Goal: Information Seeking & Learning: Learn about a topic

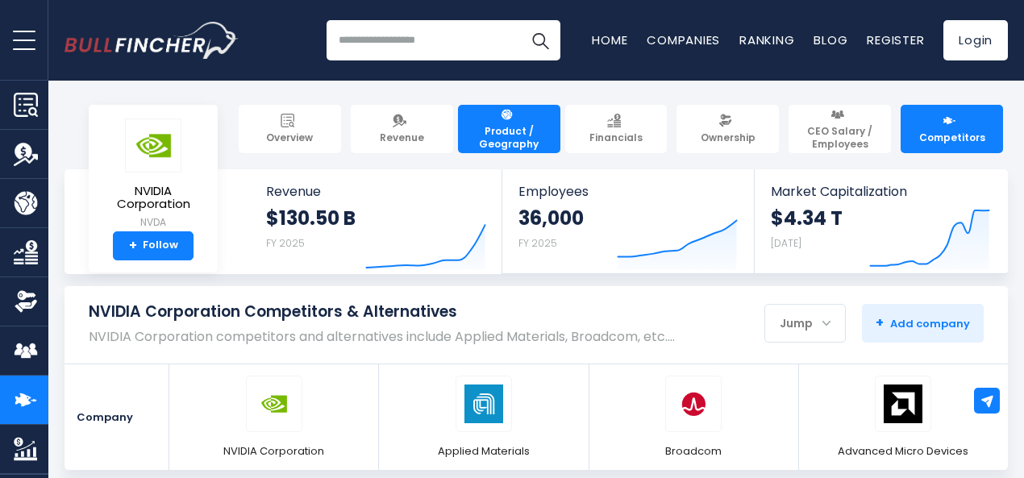
click at [487, 128] on span "Product / Geography" at bounding box center [509, 137] width 88 height 25
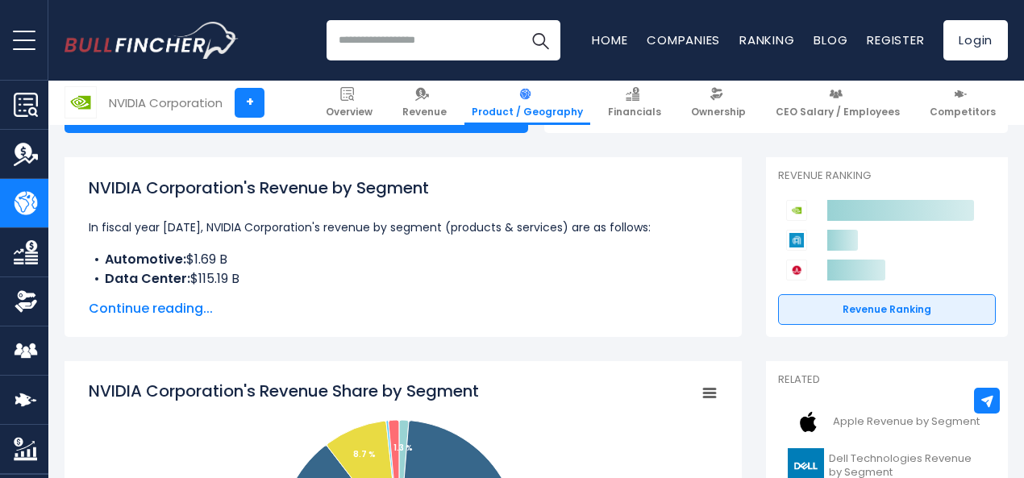
scroll to position [202, 0]
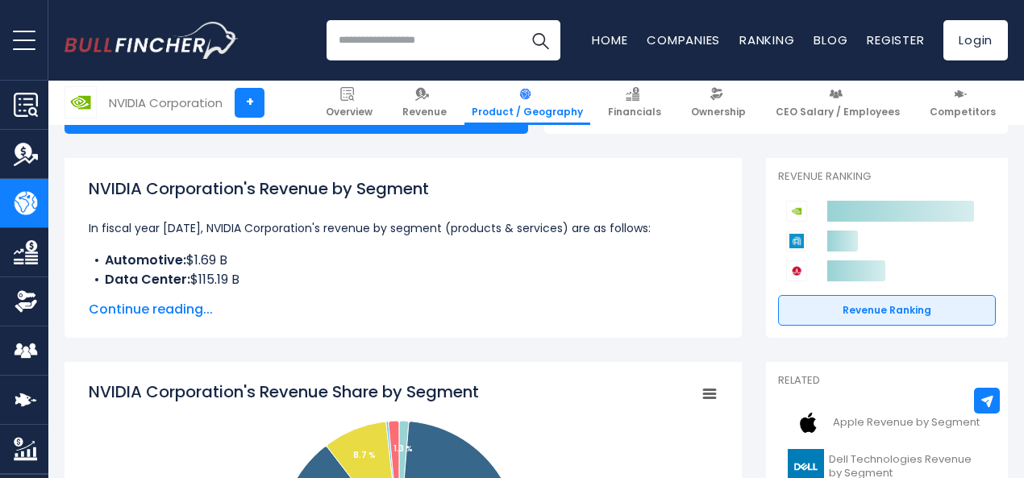
click at [121, 307] on span "Continue reading..." at bounding box center [403, 309] width 629 height 19
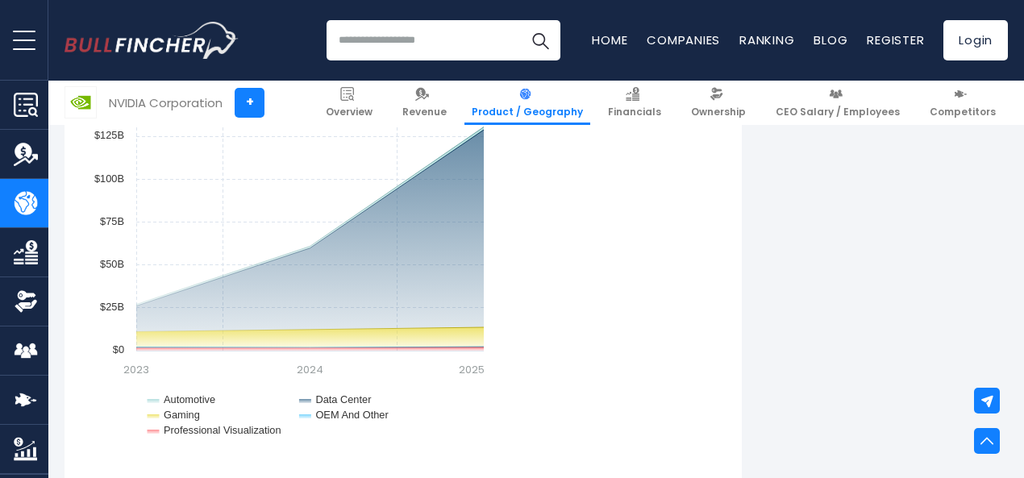
scroll to position [1608, 0]
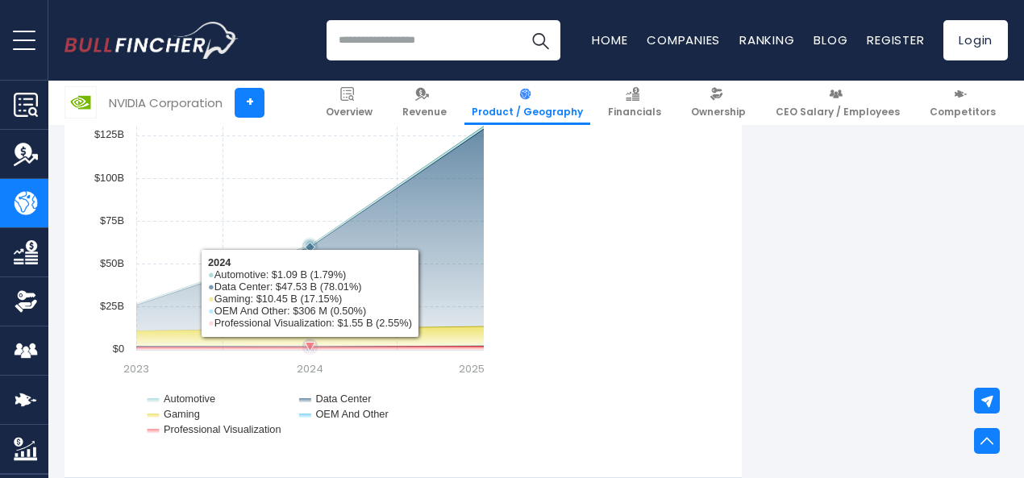
click at [266, 351] on icon "NVIDIA Corporation's Segments Revenue Trend" at bounding box center [310, 351] width 348 height 0
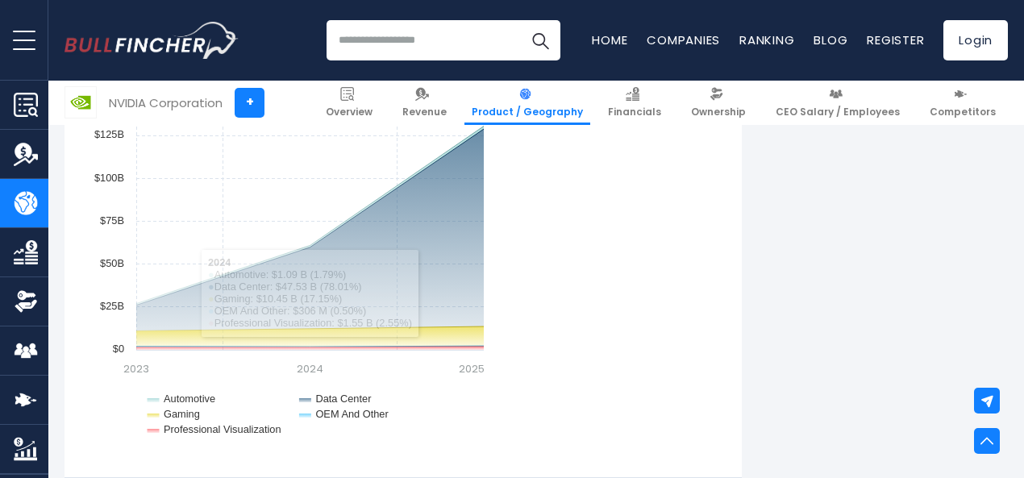
click at [265, 353] on rect "NVIDIA Corporation's Segments Revenue Trend" at bounding box center [290, 251] width 403 height 403
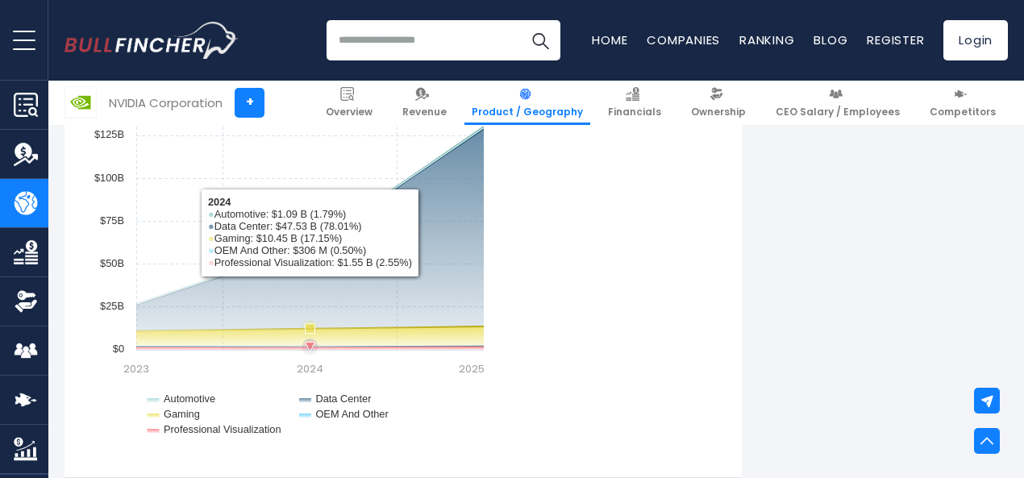
drag, startPoint x: 265, startPoint y: 353, endPoint x: 295, endPoint y: 330, distance: 37.4
click at [295, 330] on icon "Created with Highcharts 12.1.2 Chart context menu NVIDIA Corporation's Segments…" at bounding box center [290, 251] width 403 height 403
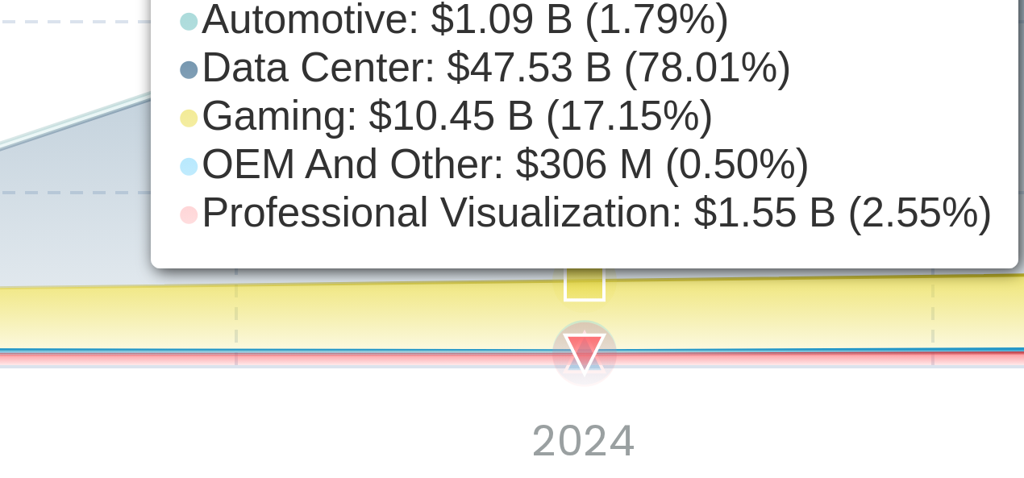
click at [243, 348] on icon "NVIDIA Corporation's Segments Revenue Trend" at bounding box center [310, 347] width 348 height 1
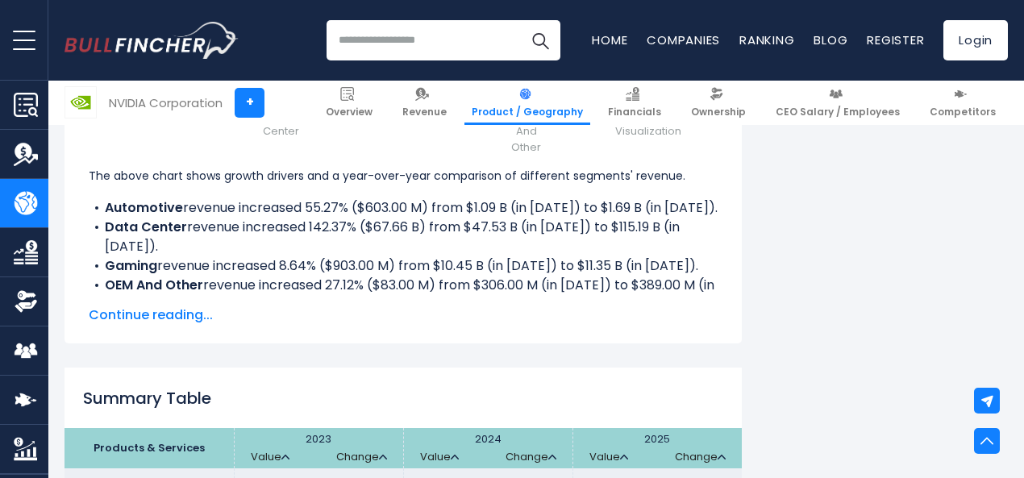
scroll to position [2467, 0]
click at [244, 394] on h2 "Summary Table" at bounding box center [404, 399] width 678 height 24
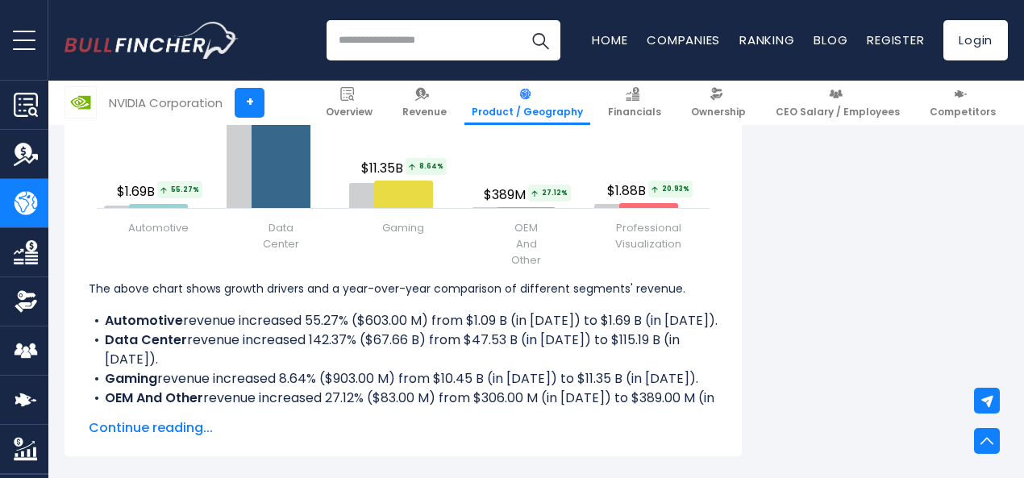
scroll to position [2357, 0]
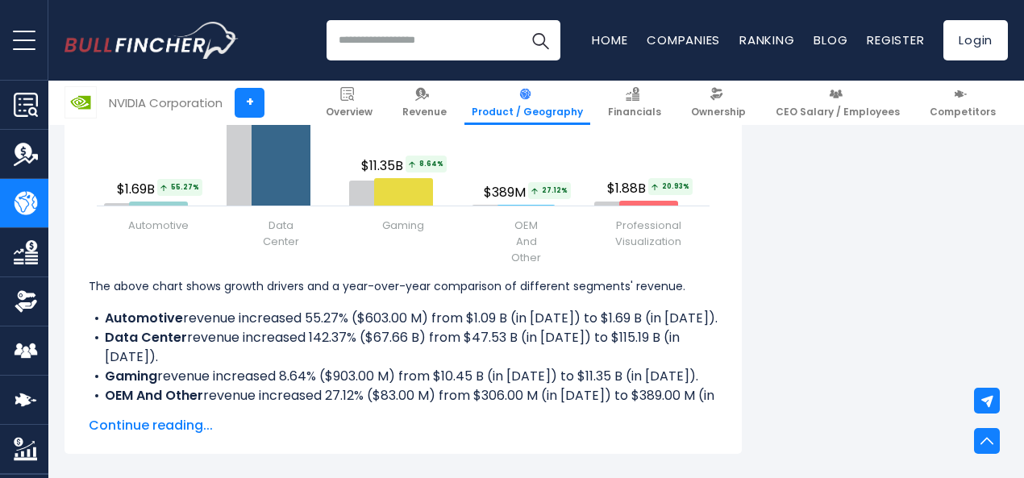
click at [339, 353] on li "Data Center revenue increased 142.37% ($67.66 B) from $47.53 B (in [DATE]) to $…" at bounding box center [403, 347] width 629 height 39
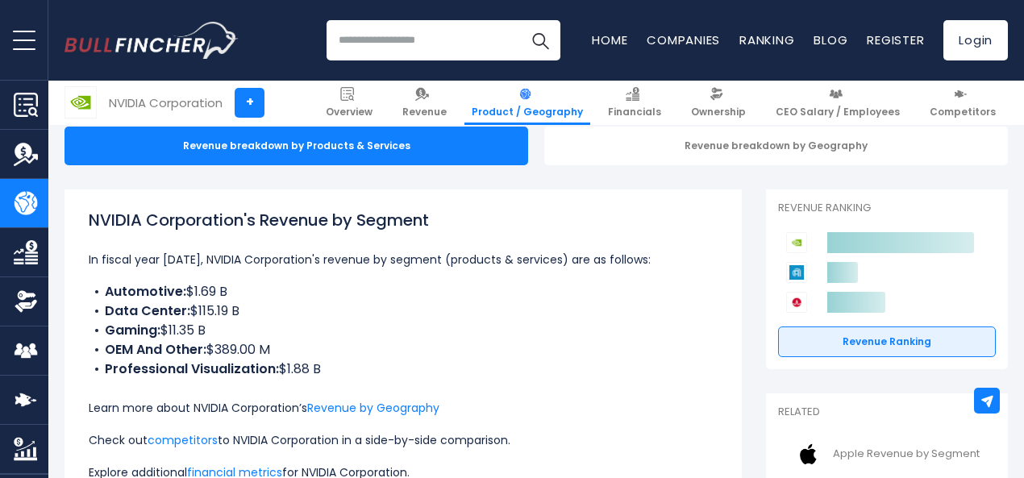
scroll to position [170, 0]
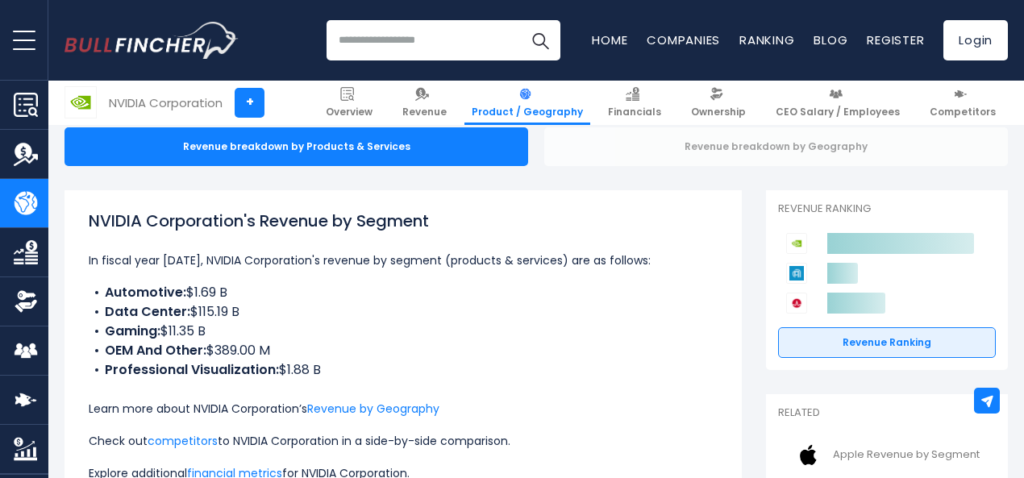
click at [613, 141] on div "Revenue breakdown by Geography" at bounding box center [777, 146] width 464 height 39
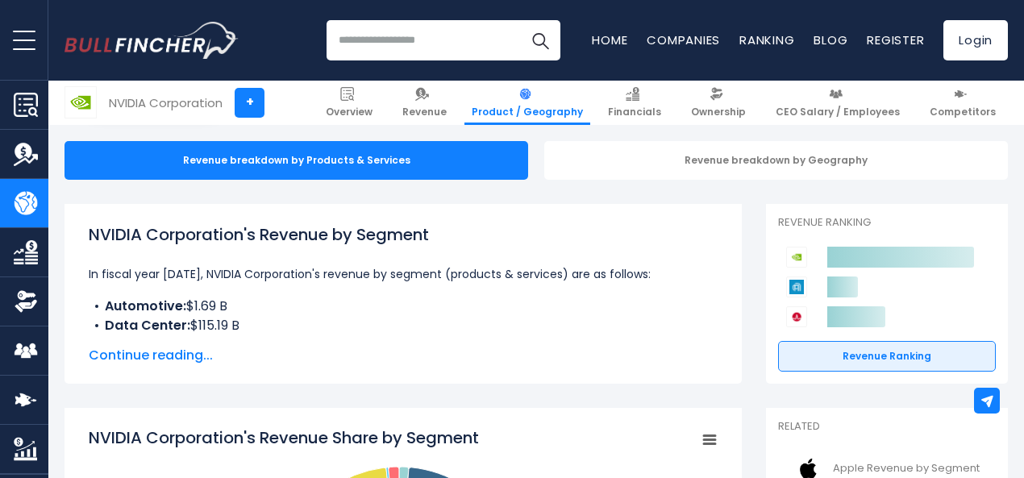
scroll to position [152, 0]
